Goal: Information Seeking & Learning: Compare options

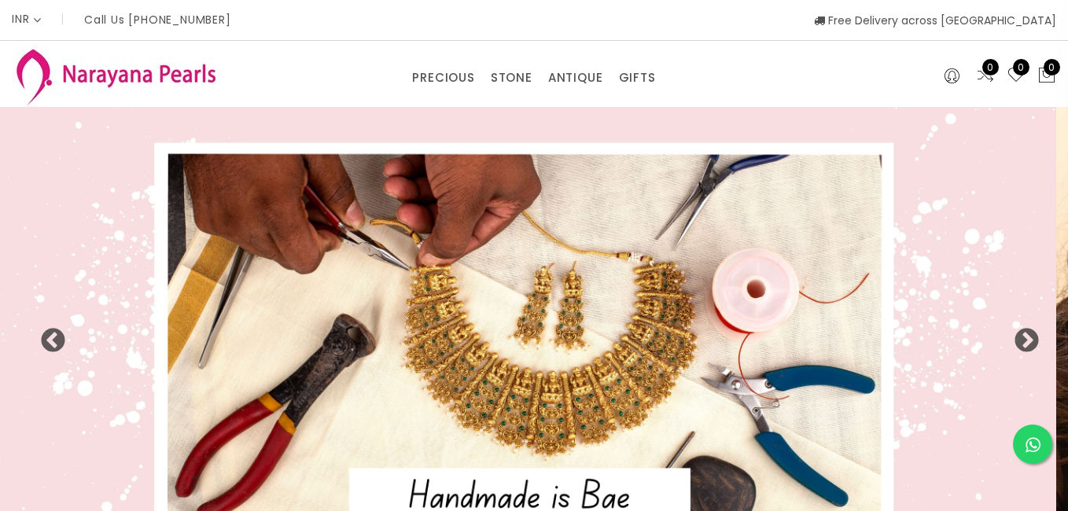
select select "INR"
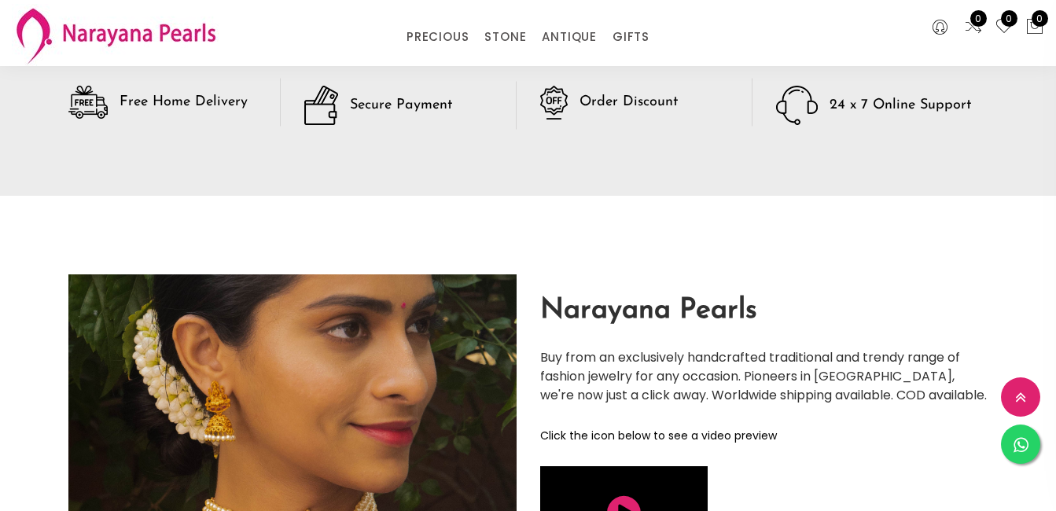
scroll to position [2236, 0]
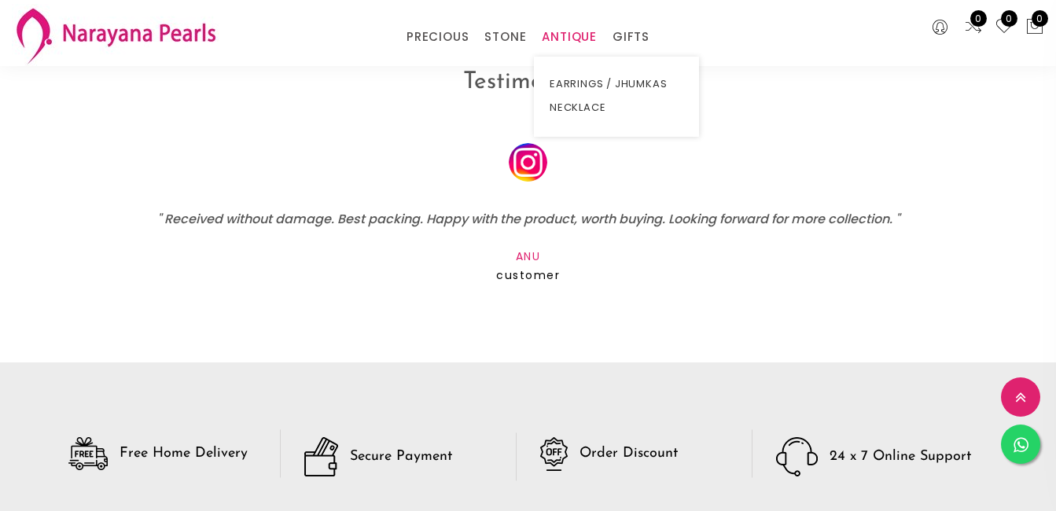
click at [579, 30] on link "ANTIQUE" at bounding box center [569, 37] width 55 height 24
click at [572, 32] on link "ANTIQUE" at bounding box center [569, 37] width 55 height 24
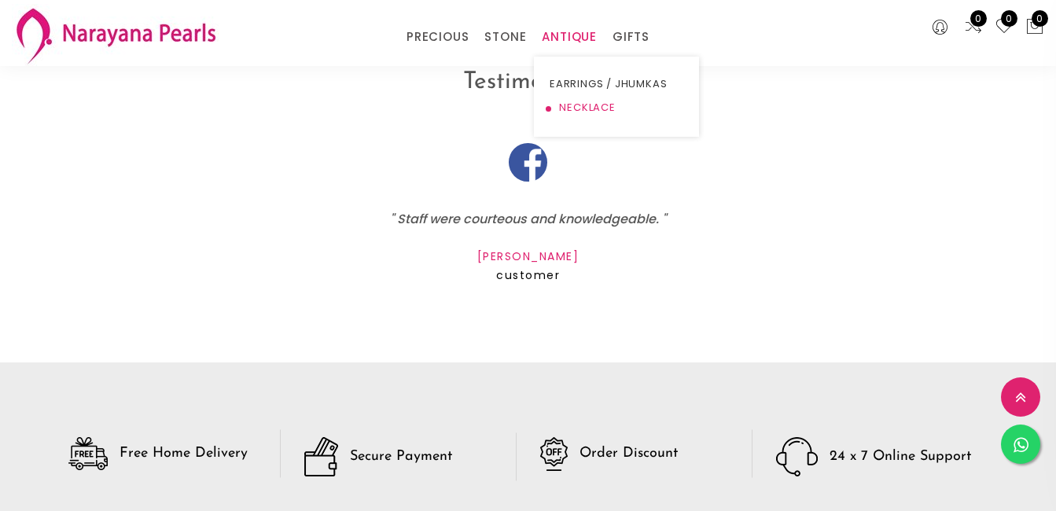
click at [585, 106] on link "NECKLACE" at bounding box center [617, 108] width 134 height 24
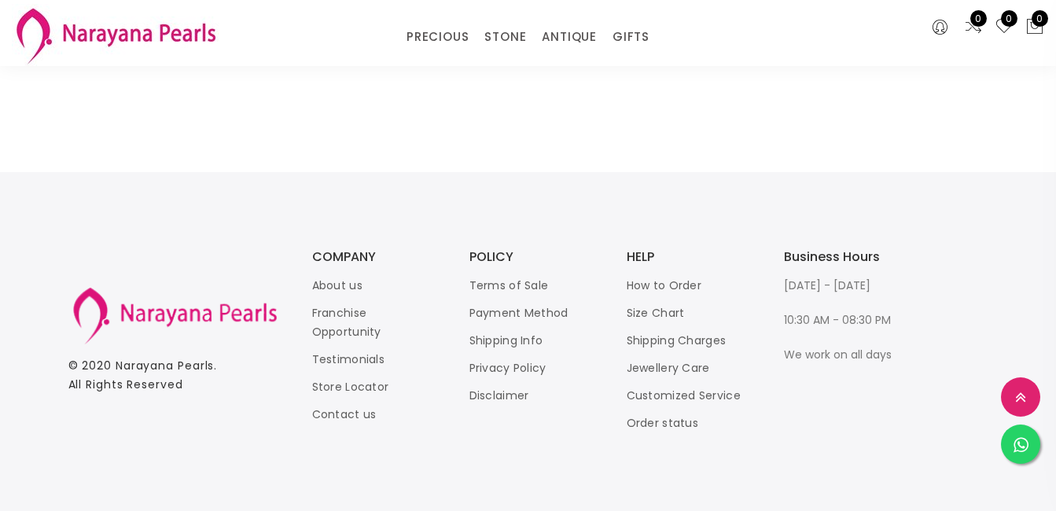
scroll to position [2281, 0]
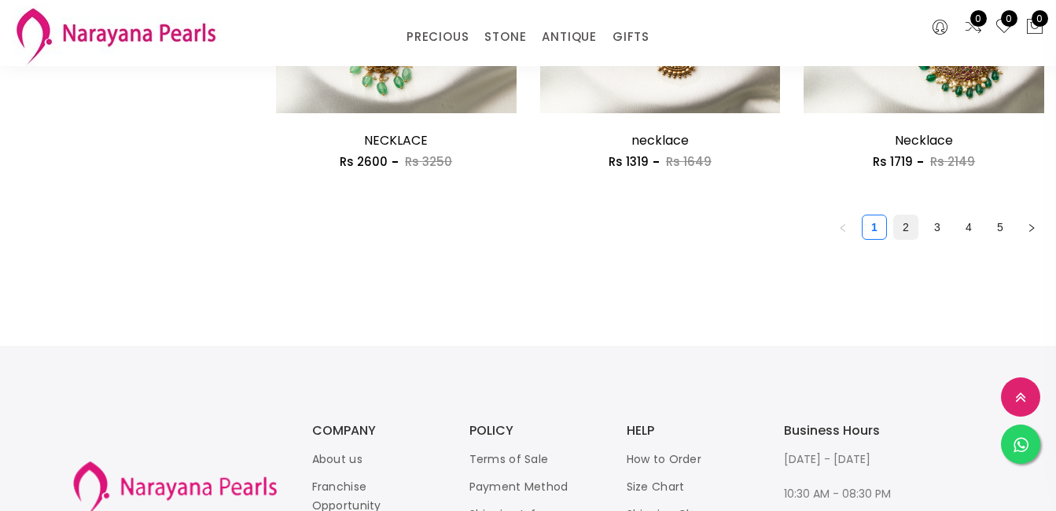
click at [909, 229] on link "2" at bounding box center [906, 228] width 24 height 24
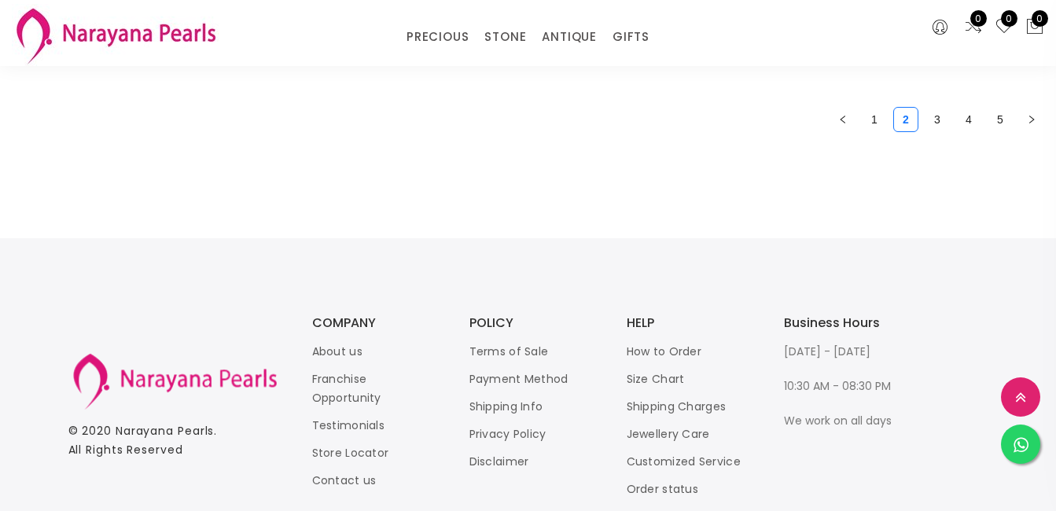
scroll to position [2141, 0]
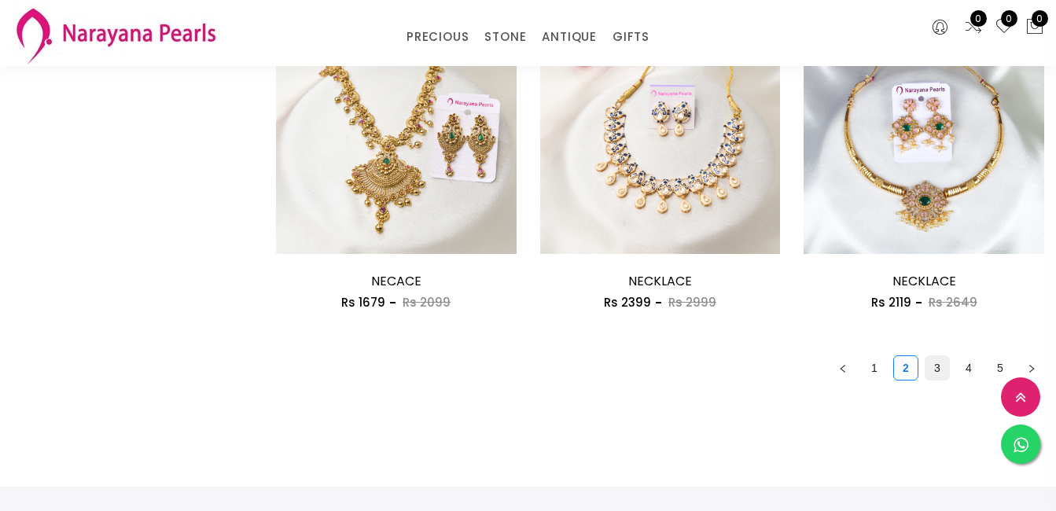
click at [935, 367] on link "3" at bounding box center [938, 368] width 24 height 24
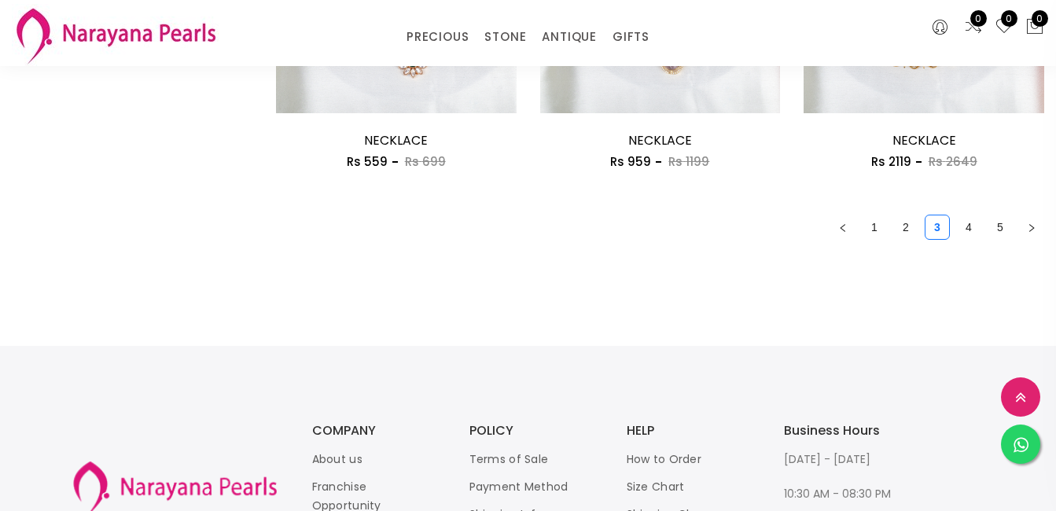
scroll to position [2360, 0]
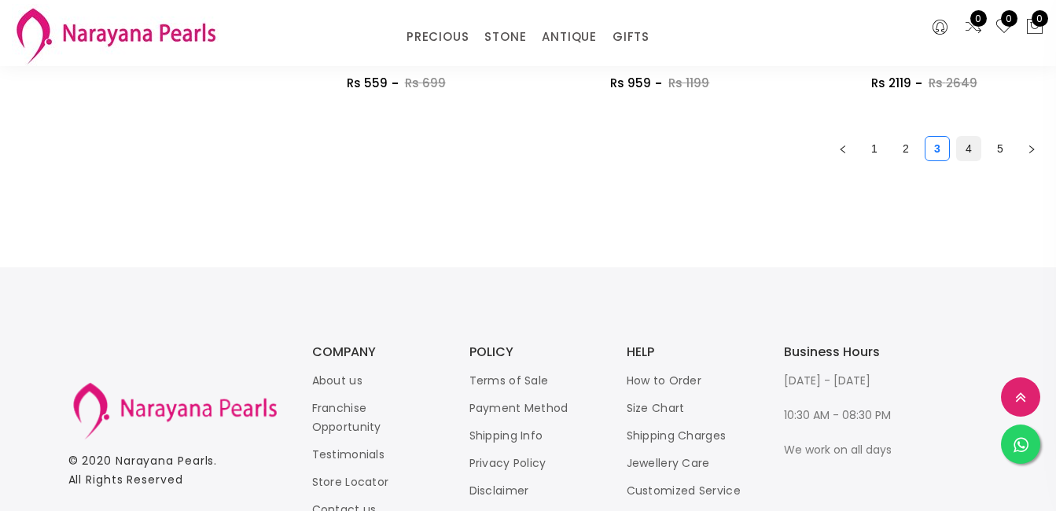
click at [968, 149] on link "4" at bounding box center [969, 149] width 24 height 24
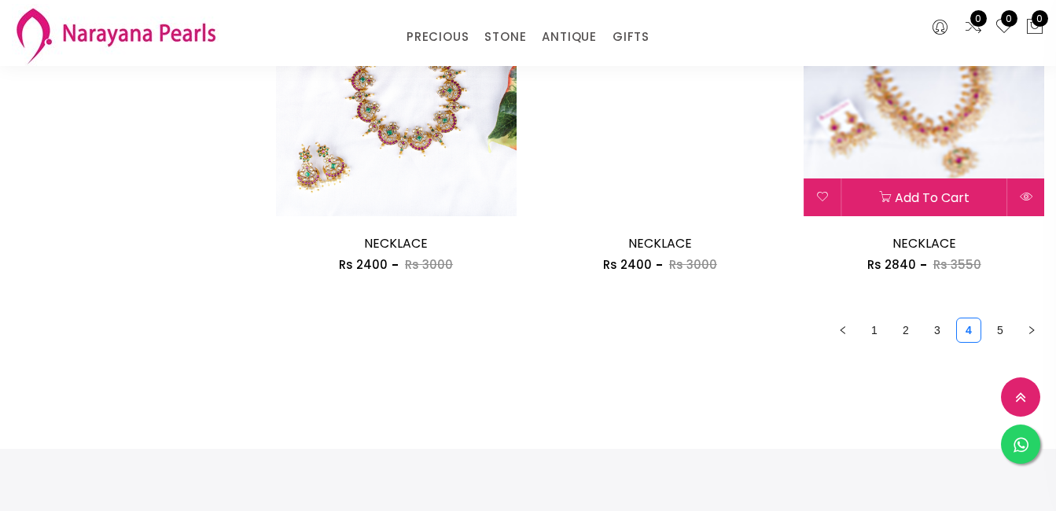
scroll to position [1967, 0]
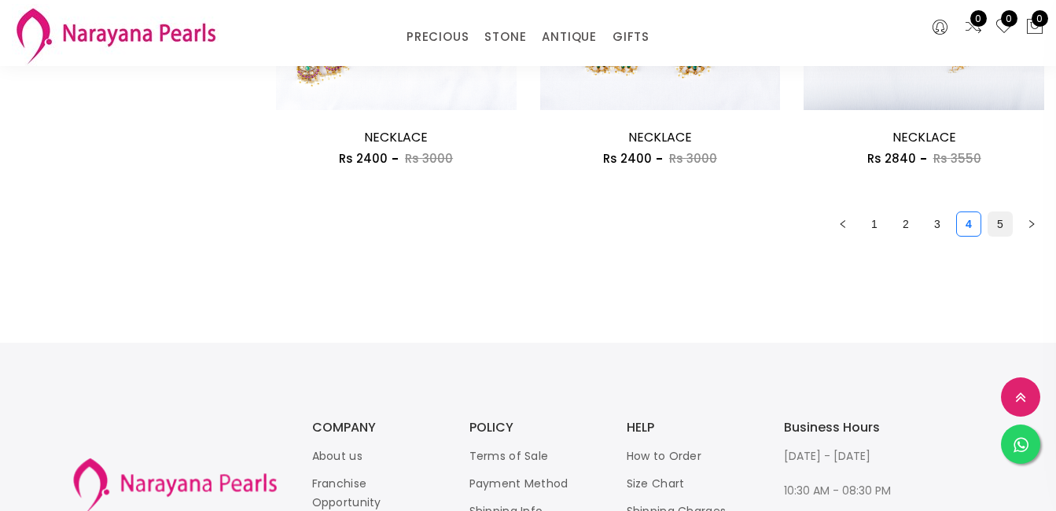
click at [1002, 223] on link "5" at bounding box center [1001, 224] width 24 height 24
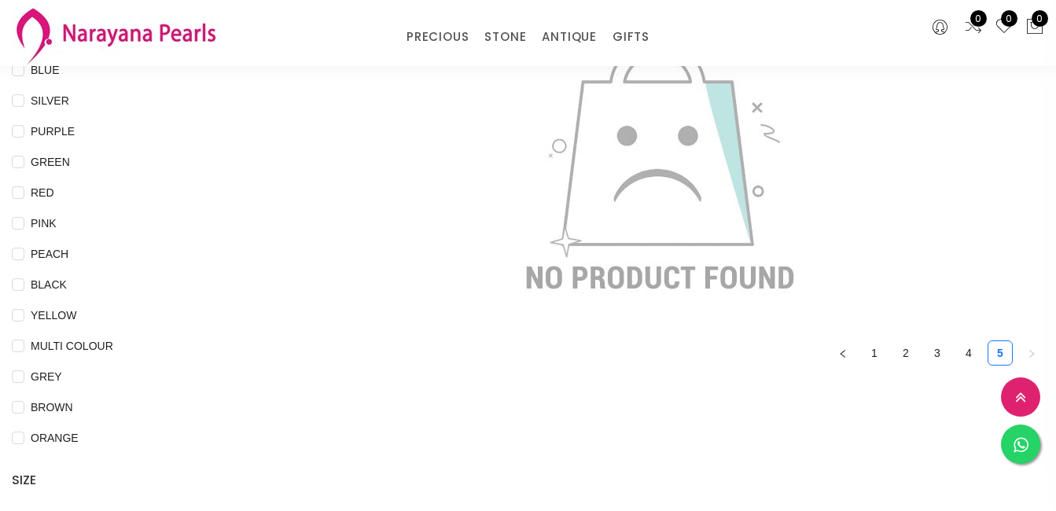
scroll to position [236, 0]
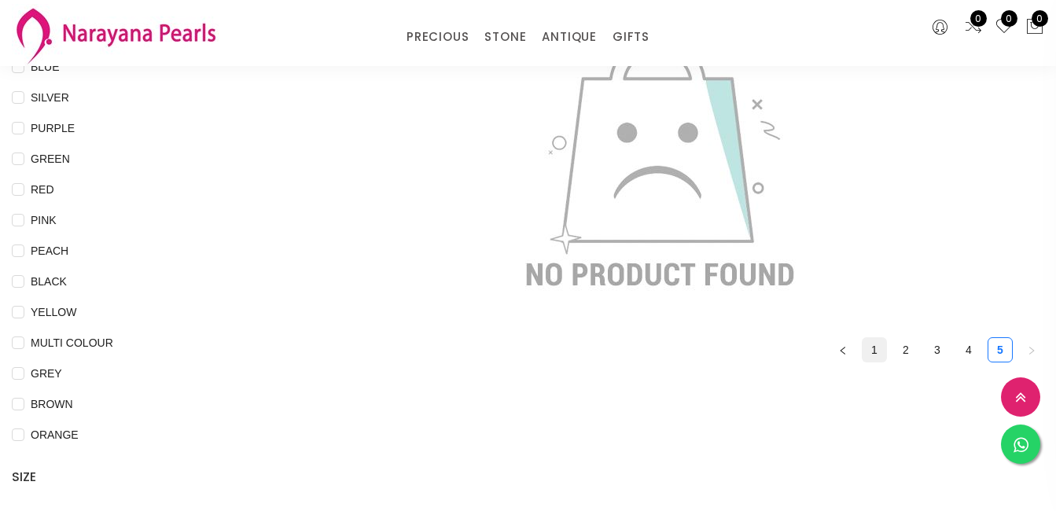
click at [875, 348] on link "1" at bounding box center [875, 350] width 24 height 24
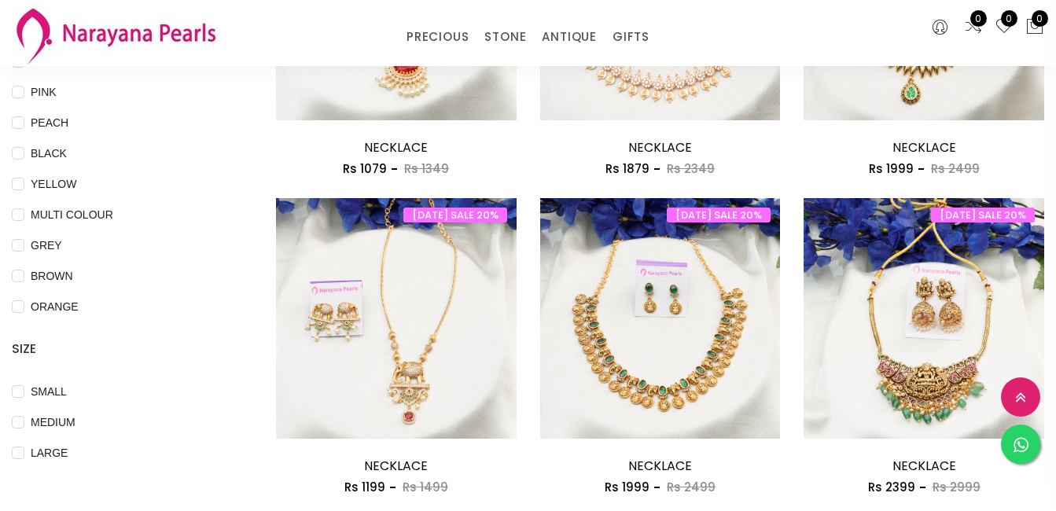
scroll to position [551, 0]
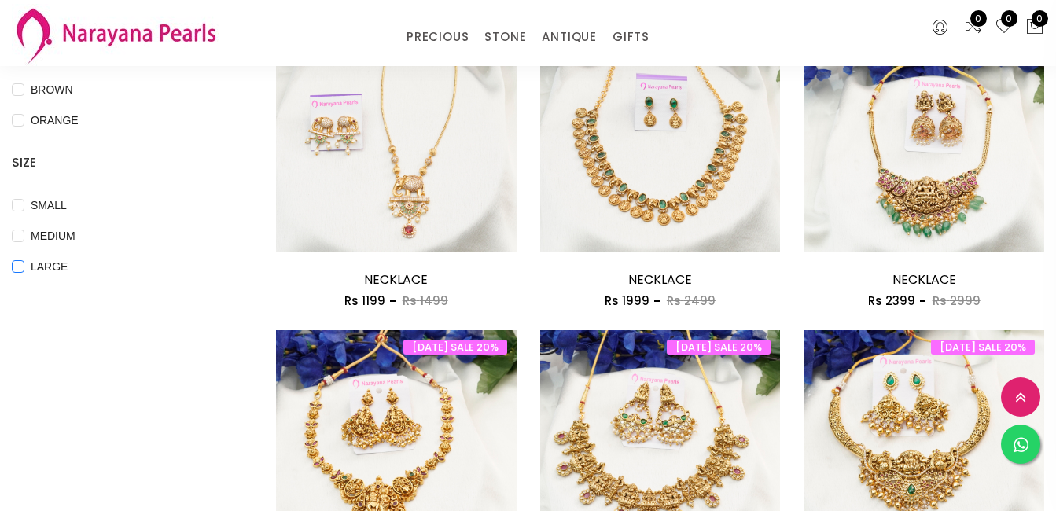
click at [58, 267] on span "LARGE" at bounding box center [49, 266] width 50 height 17
click at [24, 267] on input "LARGE" at bounding box center [18, 277] width 13 height 35
checkbox input "true"
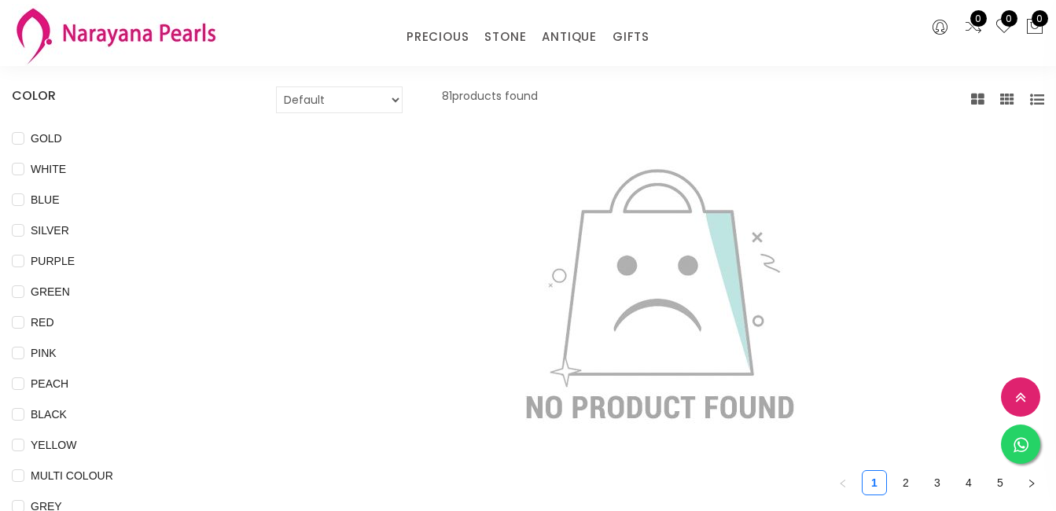
scroll to position [79, 0]
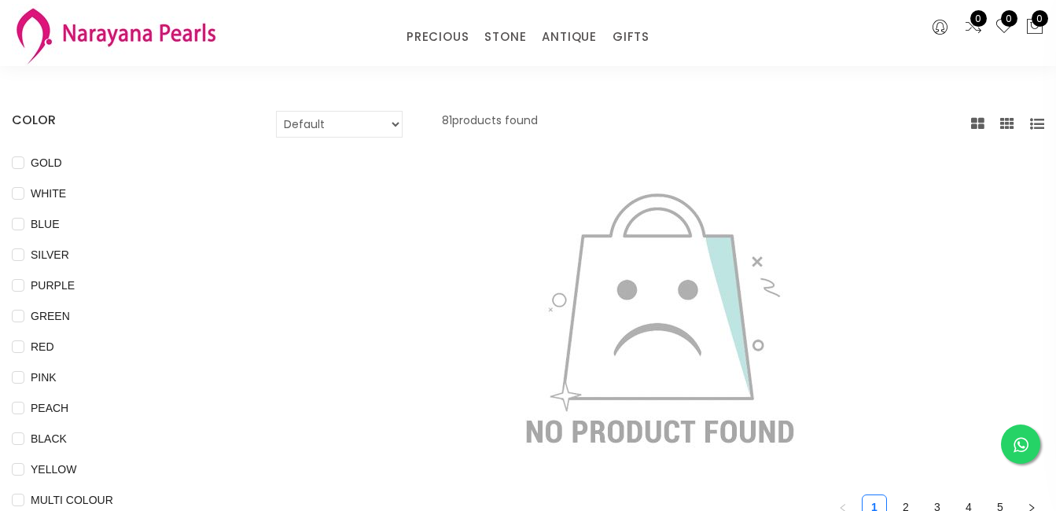
click at [77, 172] on li "GOLD" at bounding box center [120, 168] width 217 height 31
click at [31, 157] on span "GOLD" at bounding box center [46, 162] width 44 height 17
click at [24, 157] on input "GOLD" at bounding box center [18, 174] width 13 height 35
checkbox input "true"
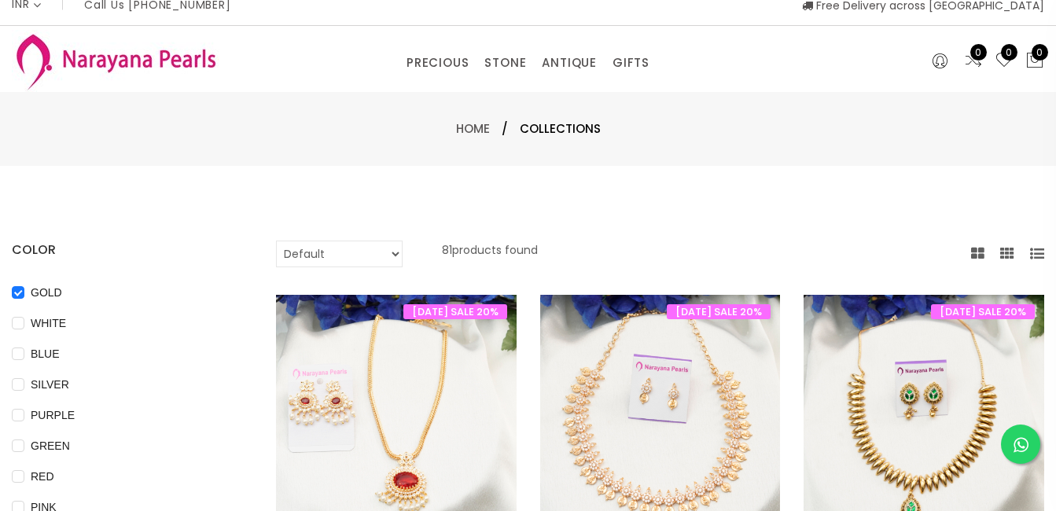
scroll to position [0, 0]
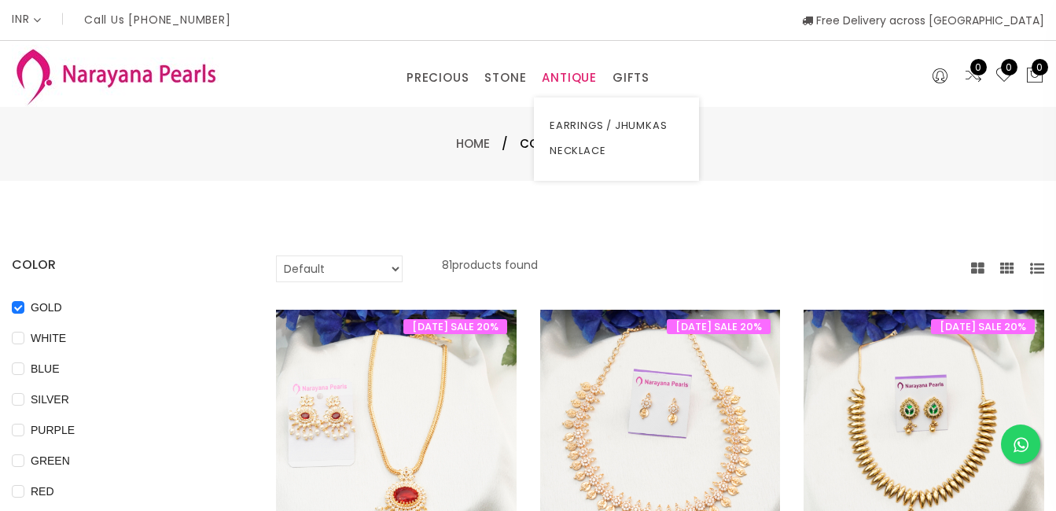
click at [557, 68] on link "ANTIQUE" at bounding box center [569, 78] width 55 height 24
click at [446, 72] on link "PRECIOUS" at bounding box center [438, 78] width 62 height 24
click at [456, 71] on link "PRECIOUS" at bounding box center [438, 78] width 62 height 24
click at [454, 72] on link "PRECIOUS" at bounding box center [438, 78] width 62 height 24
click at [448, 72] on link "PRECIOUS" at bounding box center [438, 78] width 62 height 24
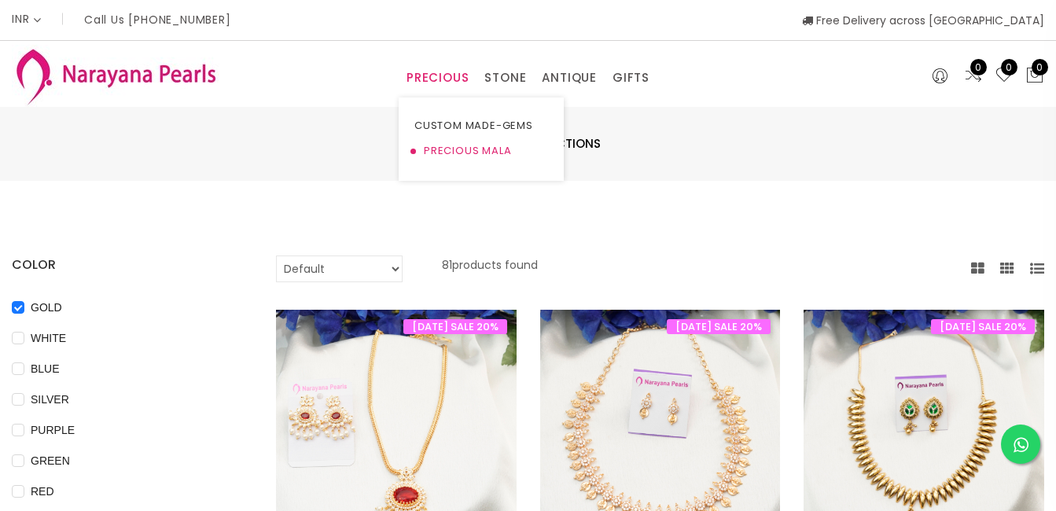
click at [466, 153] on link "PRECIOUS MALA" at bounding box center [482, 150] width 134 height 25
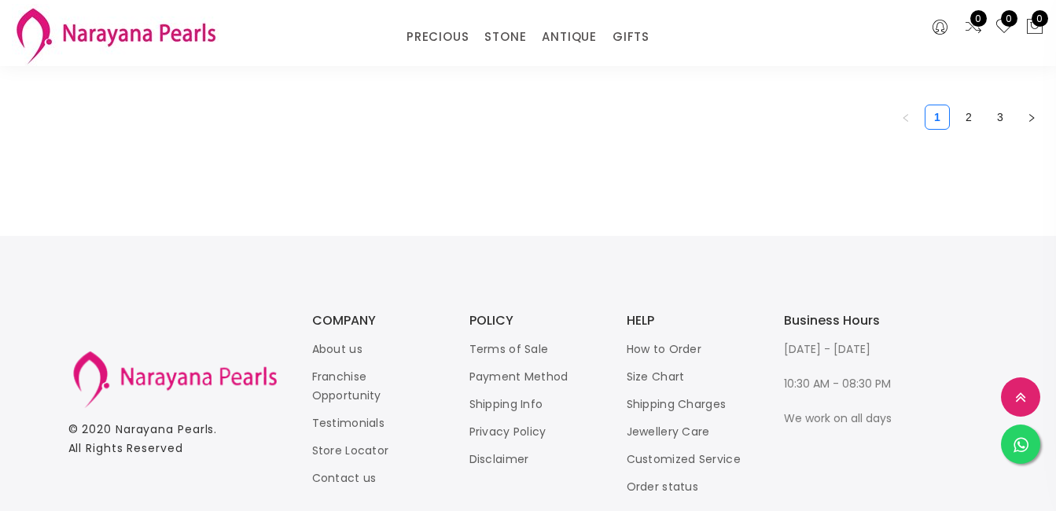
scroll to position [2360, 0]
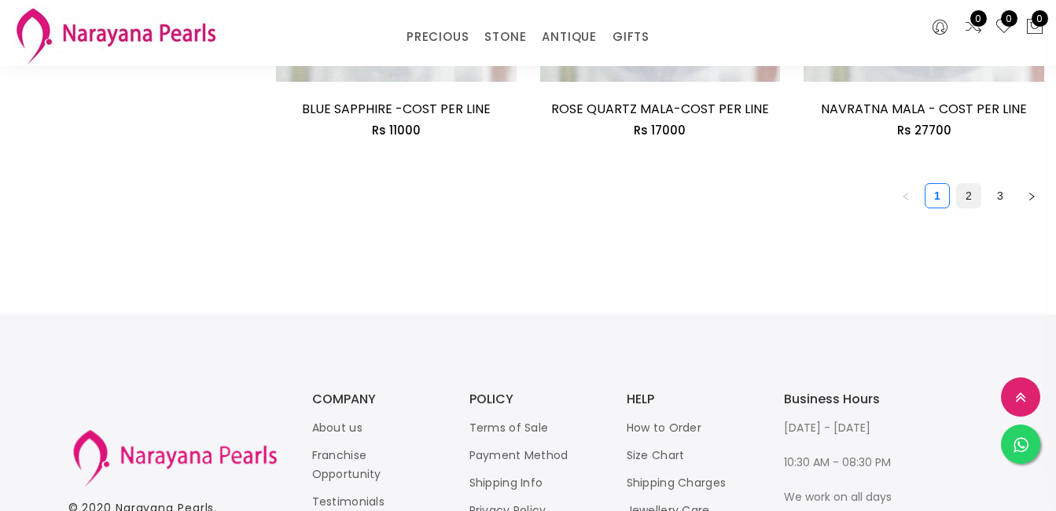
click at [964, 195] on link "2" at bounding box center [969, 196] width 24 height 24
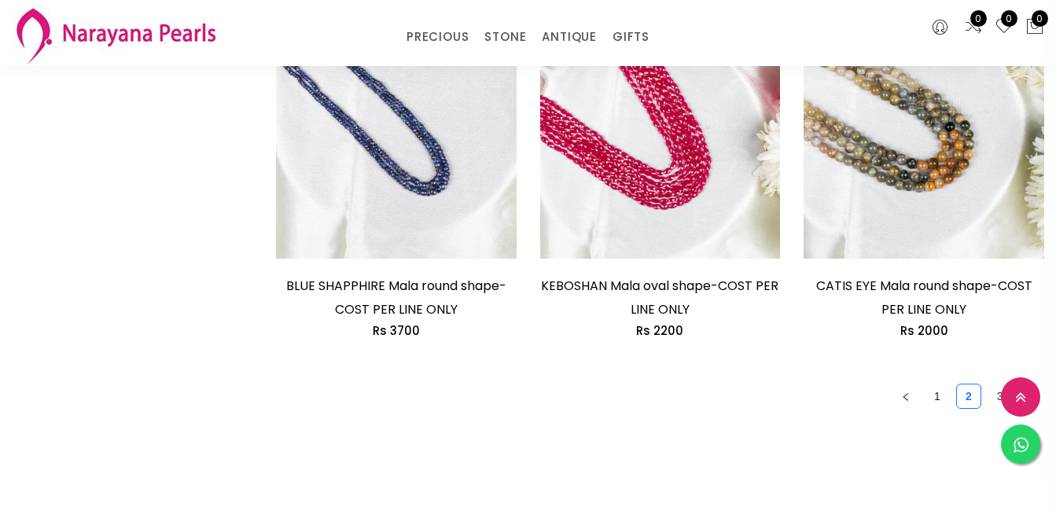
scroll to position [2281, 0]
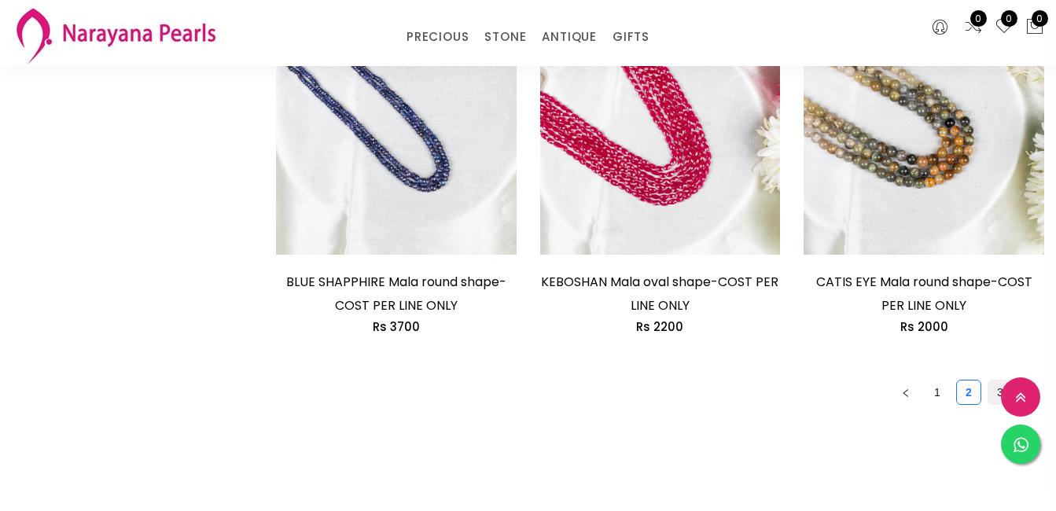
click at [994, 389] on link "3" at bounding box center [1001, 393] width 24 height 24
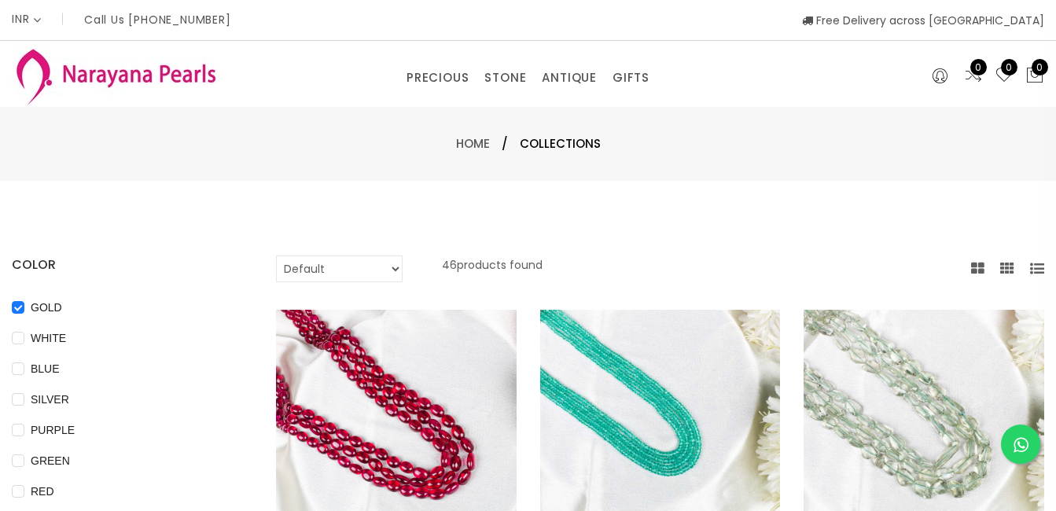
click at [345, 270] on select "Default Price - High to Low Price - Low to High" at bounding box center [339, 269] width 127 height 27
drag, startPoint x: 577, startPoint y: 54, endPoint x: 574, endPoint y: 66, distance: 12.2
click at [574, 66] on div "PRECIOUS CUSTOM MADE-GEMS PRECIOUS [PERSON_NAME] EARRINGS / JHUMKAS NECKLACE AN…" at bounding box center [528, 74] width 1056 height 66
drag, startPoint x: 574, startPoint y: 66, endPoint x: 566, endPoint y: 80, distance: 16.6
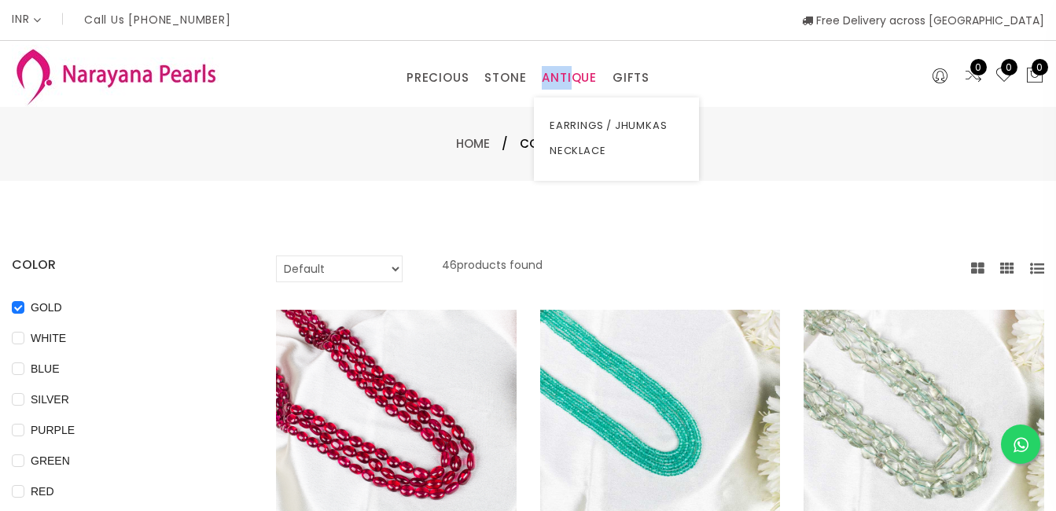
click at [566, 80] on link "ANTIQUE" at bounding box center [569, 78] width 55 height 24
click at [579, 76] on link "ANTIQUE" at bounding box center [569, 78] width 55 height 24
click at [575, 147] on link "NECKLACE" at bounding box center [617, 150] width 134 height 25
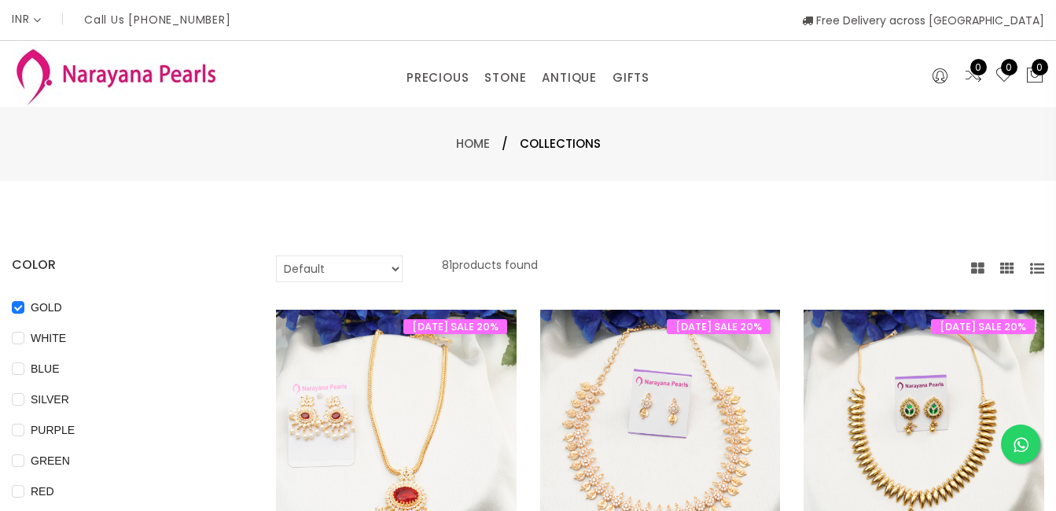
click at [385, 268] on select "Default Price - High to Low Price - Low to High" at bounding box center [339, 269] width 127 height 27
drag, startPoint x: 559, startPoint y: 205, endPoint x: 551, endPoint y: 211, distance: 9.6
click at [444, 266] on p "81 products found" at bounding box center [490, 269] width 96 height 27
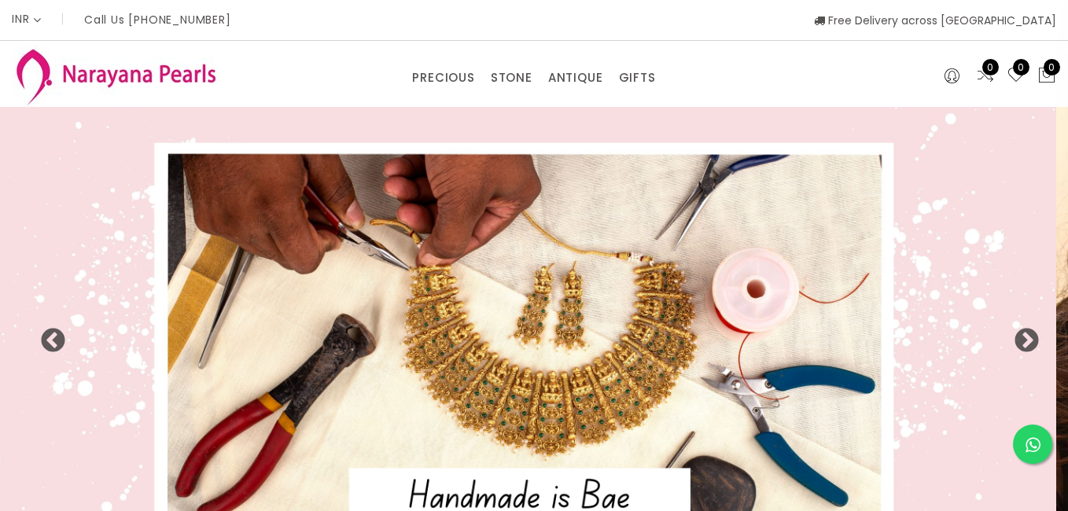
select select "INR"
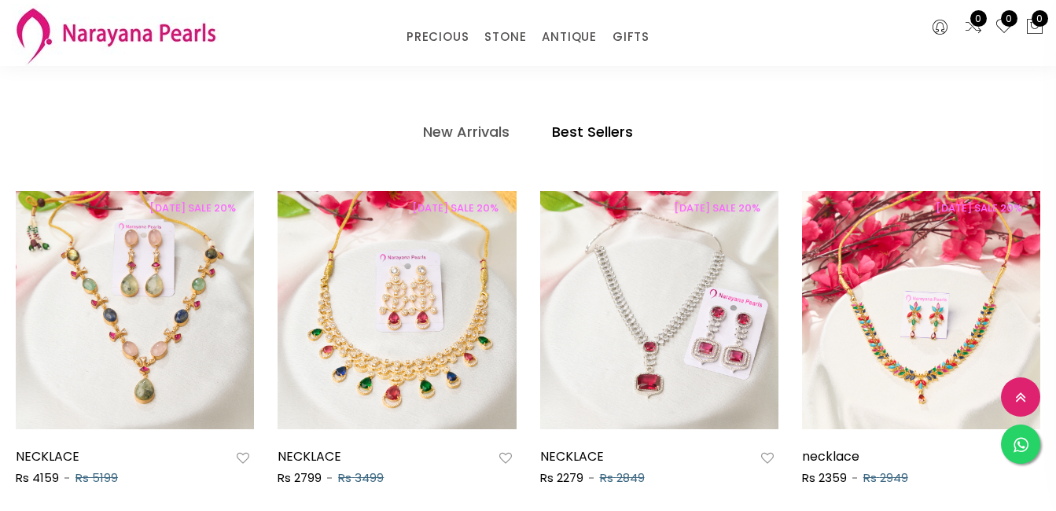
scroll to position [774, 0]
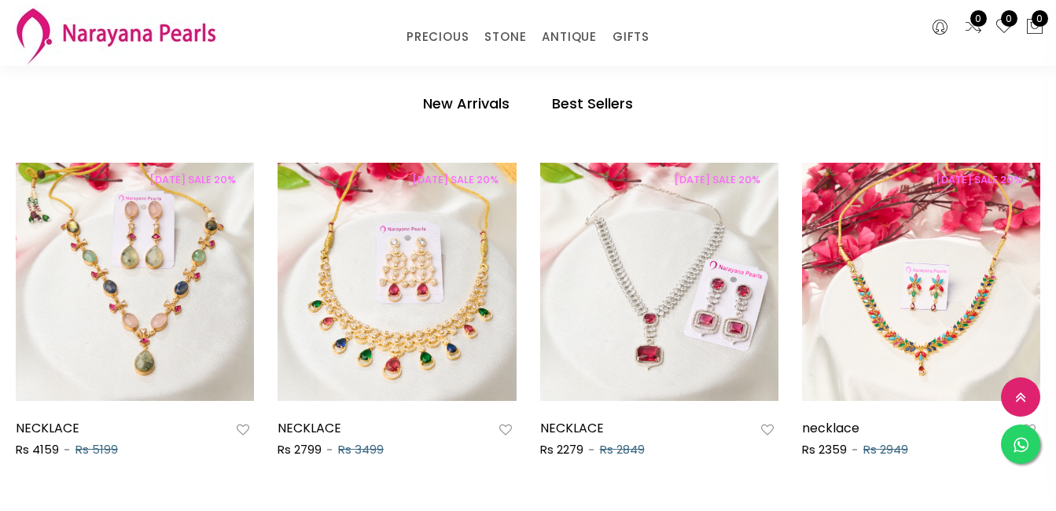
click at [464, 103] on h4 "New Arrivals" at bounding box center [466, 103] width 87 height 19
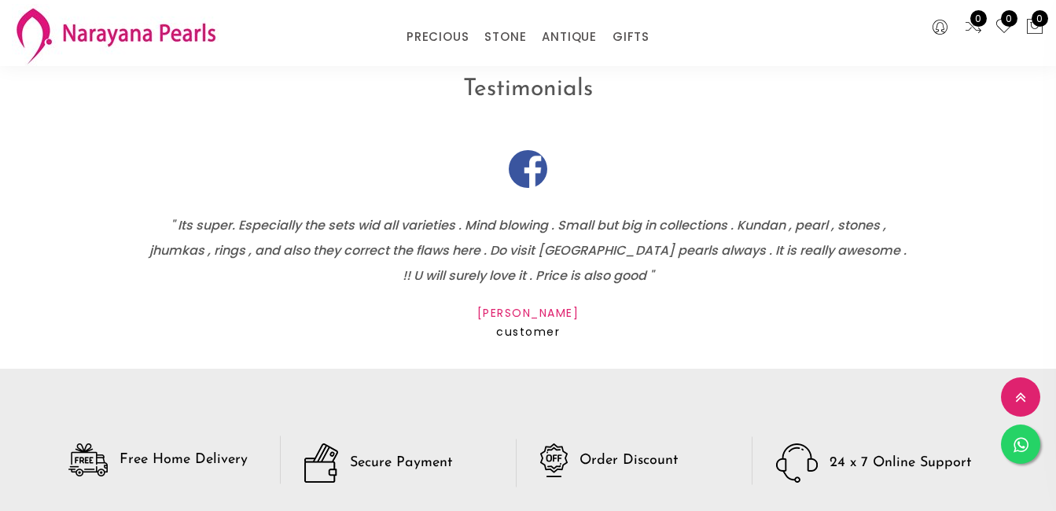
scroll to position [2045, 0]
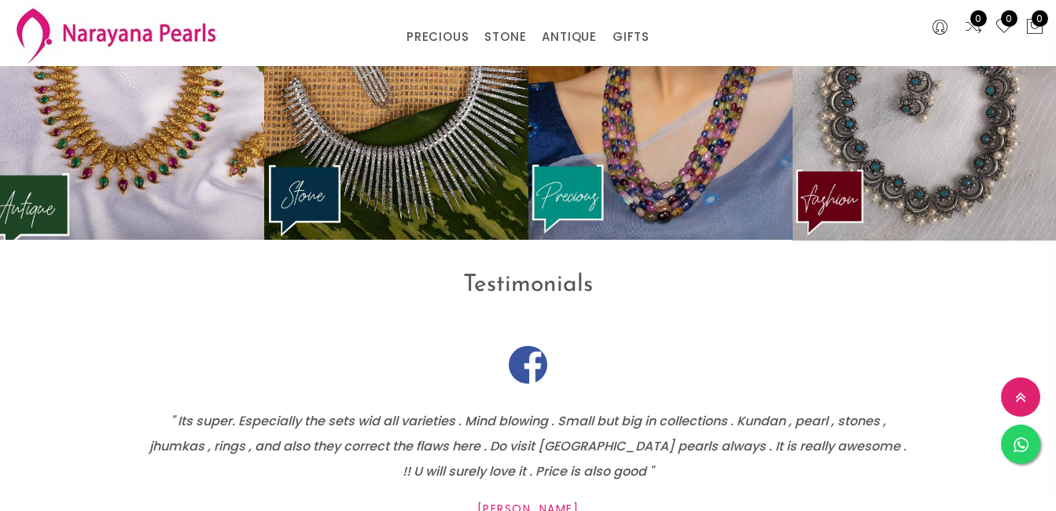
click at [142, 155] on img at bounding box center [132, 101] width 291 height 306
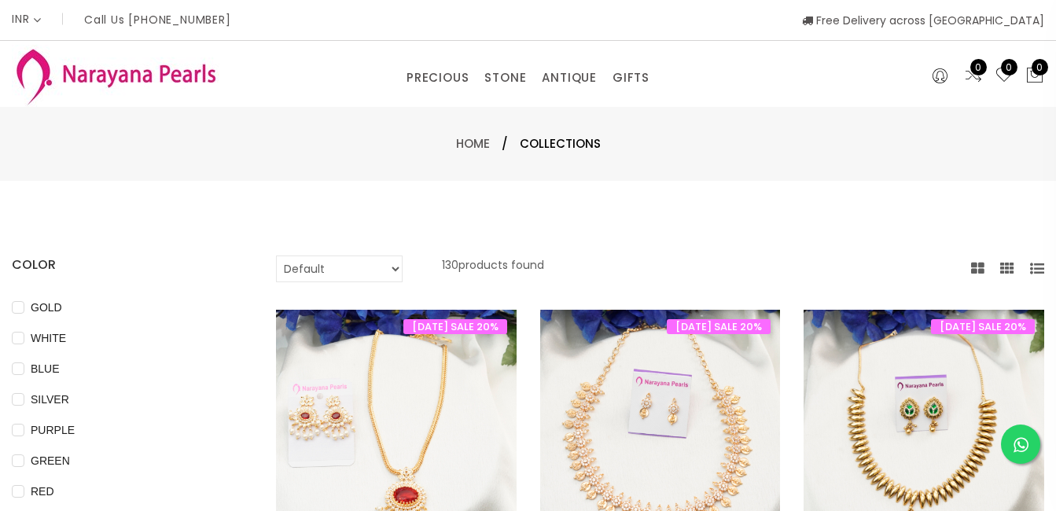
click at [978, 271] on icon at bounding box center [978, 269] width 13 height 14
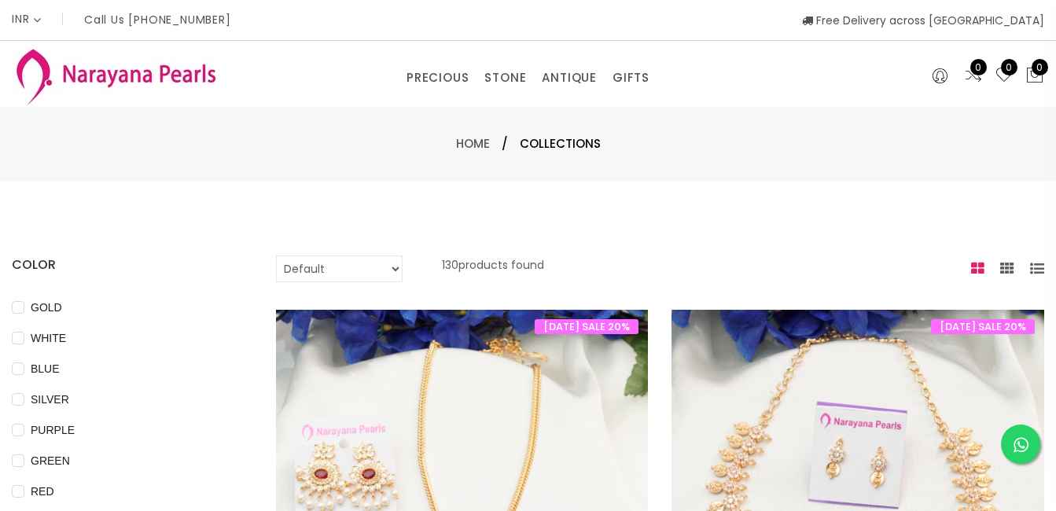
click at [981, 264] on icon at bounding box center [978, 269] width 13 height 14
click at [1007, 265] on icon at bounding box center [1008, 269] width 14 height 14
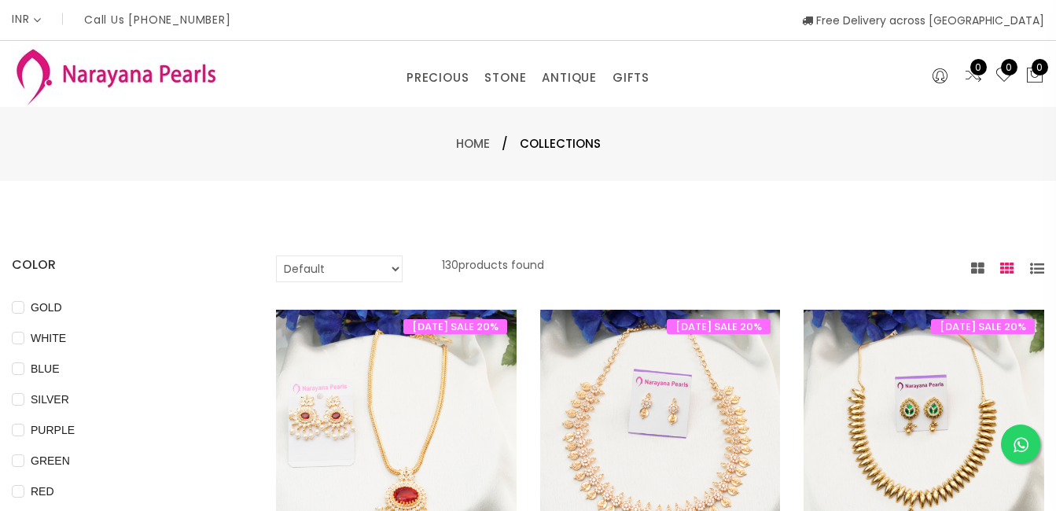
click at [1042, 267] on icon at bounding box center [1038, 269] width 14 height 14
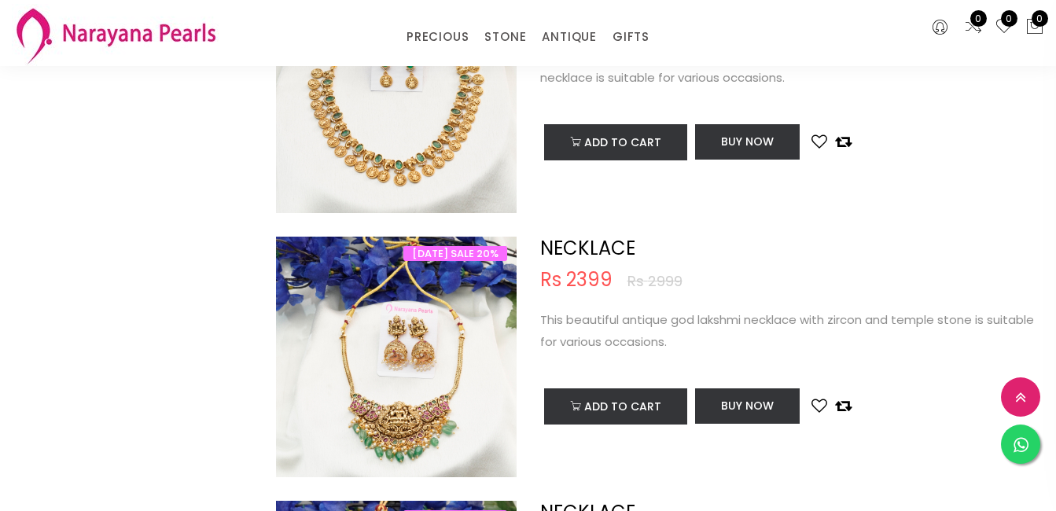
scroll to position [1259, 0]
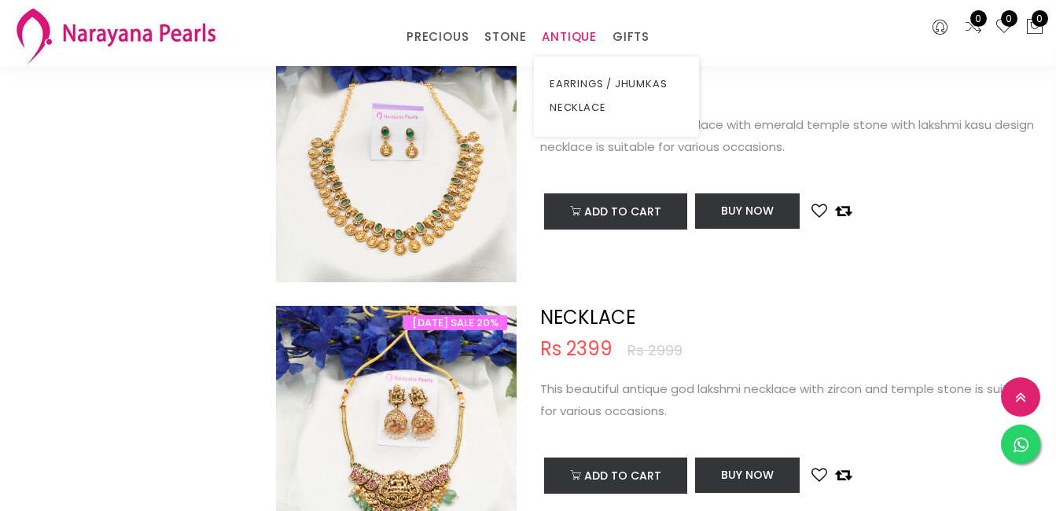
click at [551, 35] on link "ANTIQUE" at bounding box center [569, 37] width 55 height 24
click at [577, 112] on link "NECKLACE" at bounding box center [617, 108] width 134 height 24
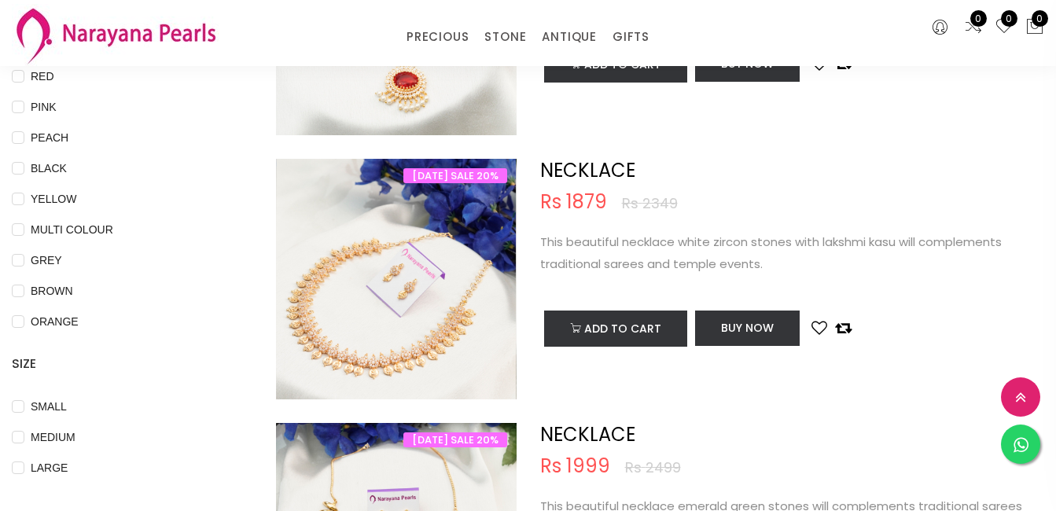
scroll to position [472, 0]
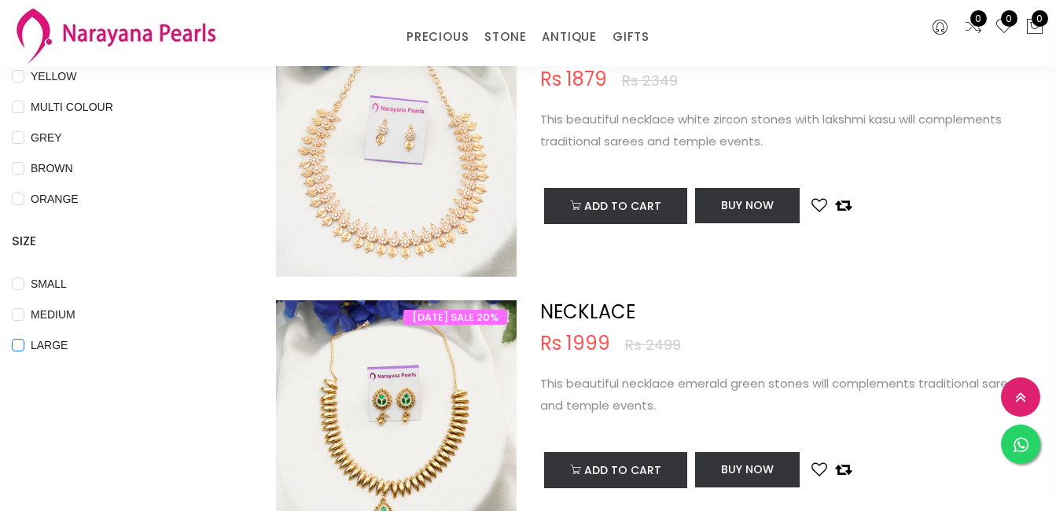
click at [50, 348] on span "LARGE" at bounding box center [49, 345] width 50 height 17
click at [24, 348] on input "LARGE" at bounding box center [18, 356] width 13 height 35
checkbox input "true"
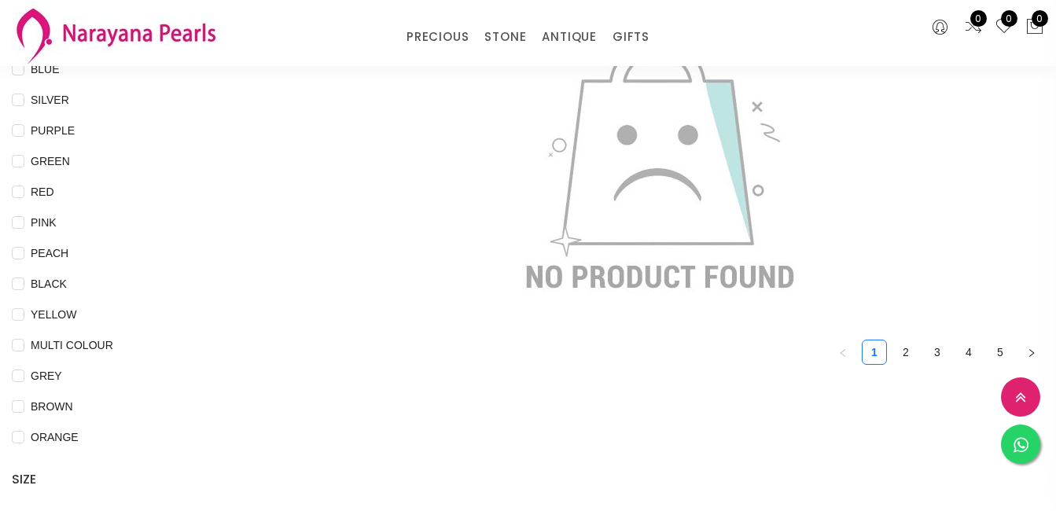
scroll to position [0, 0]
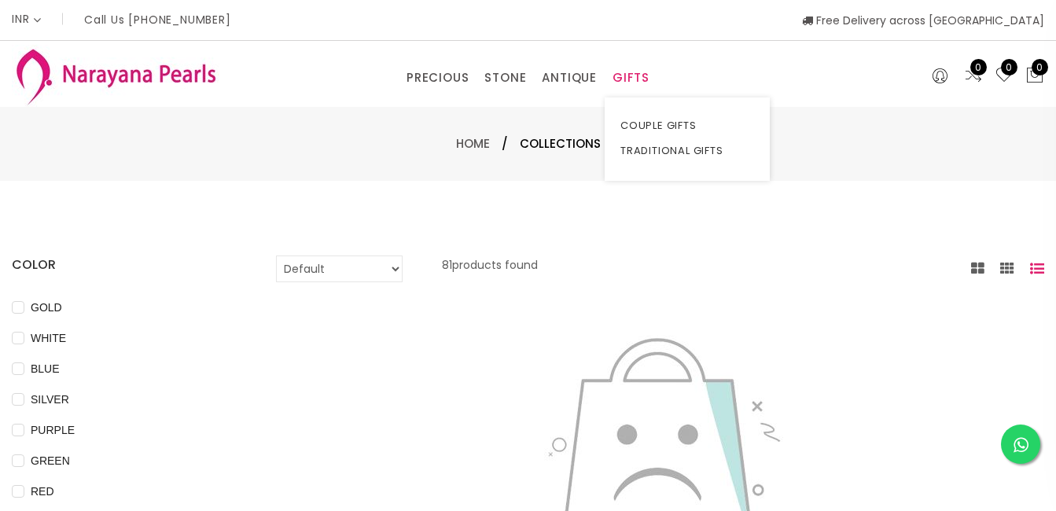
click at [633, 74] on link "GIFTS" at bounding box center [631, 78] width 37 height 24
drag, startPoint x: 633, startPoint y: 74, endPoint x: 623, endPoint y: 74, distance: 10.2
click at [623, 74] on link "GIFTS" at bounding box center [631, 78] width 37 height 24
drag, startPoint x: 623, startPoint y: 74, endPoint x: 614, endPoint y: 74, distance: 8.7
click at [614, 74] on link "GIFTS" at bounding box center [631, 78] width 37 height 24
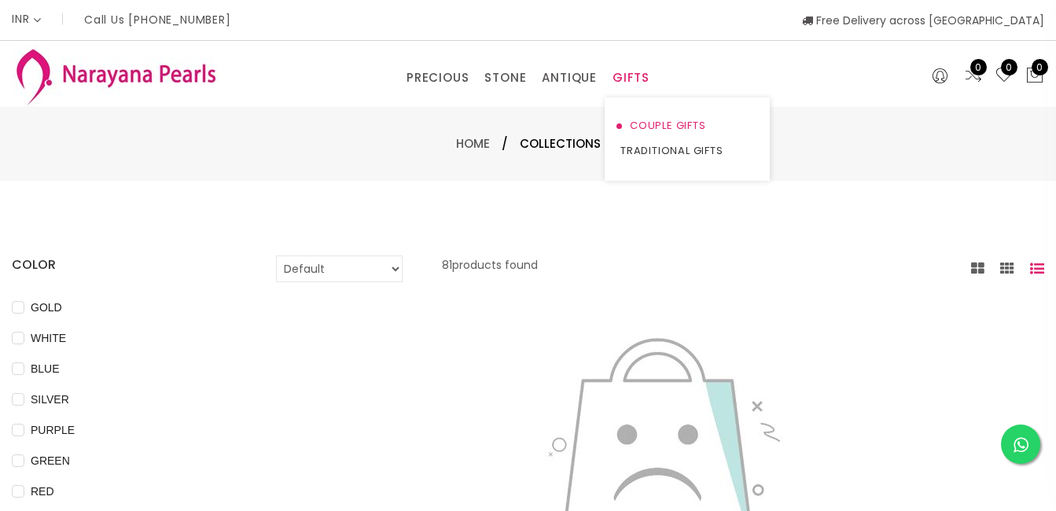
click at [677, 122] on link "COUPLE GIFTS" at bounding box center [688, 125] width 134 height 25
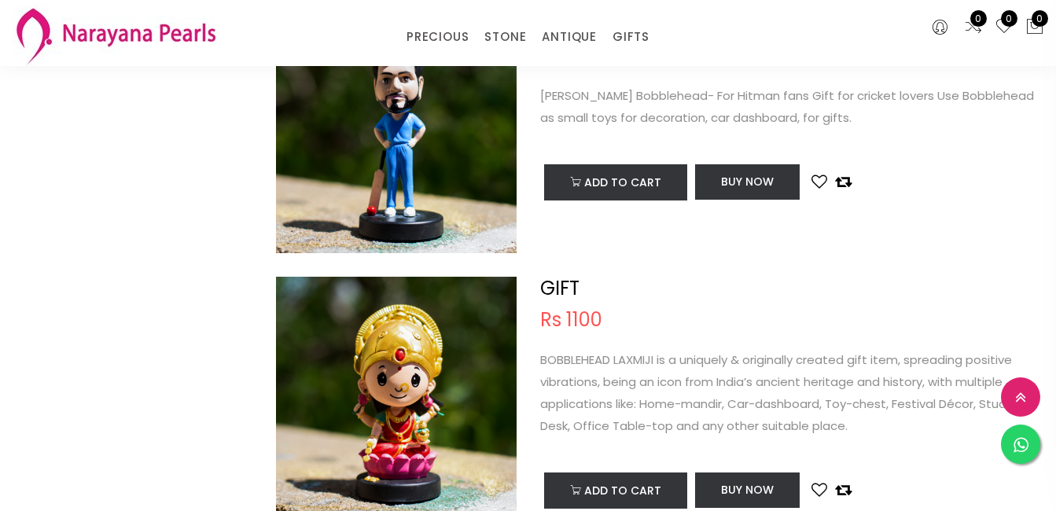
scroll to position [1023, 0]
